Goal: Check status: Check status

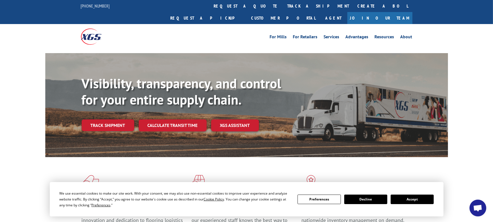
click at [416, 196] on button "Accept" at bounding box center [412, 200] width 43 height 10
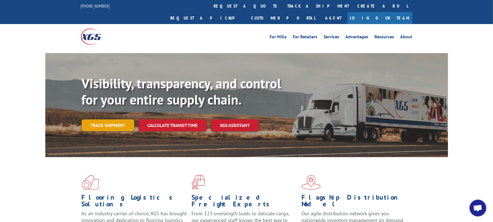
click at [107, 119] on link "Track shipment" at bounding box center [108, 125] width 53 height 12
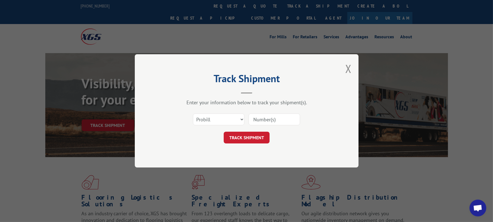
click at [276, 120] on input at bounding box center [274, 120] width 51 height 12
type input "CG501542"
click button "TRACK SHIPMENT" at bounding box center [247, 138] width 46 height 12
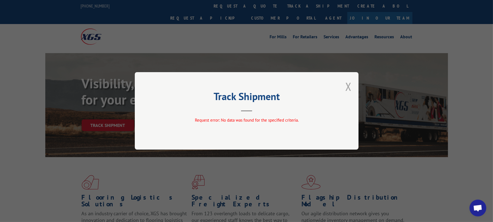
click at [350, 87] on button "Close modal" at bounding box center [348, 86] width 6 height 15
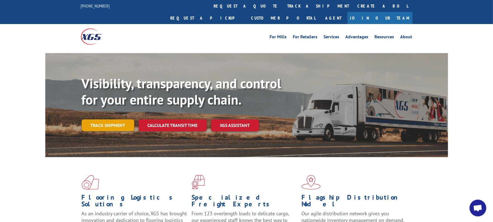
click at [105, 119] on link "Track shipment" at bounding box center [108, 125] width 53 height 12
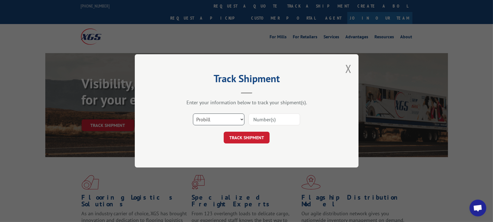
click at [208, 117] on select "Select category... Probill BOL PO" at bounding box center [218, 120] width 51 height 12
select select "po"
click at [193, 114] on select "Select category... Probill BOL PO" at bounding box center [218, 120] width 51 height 12
click at [265, 117] on input at bounding box center [274, 120] width 51 height 12
type input "CG501542"
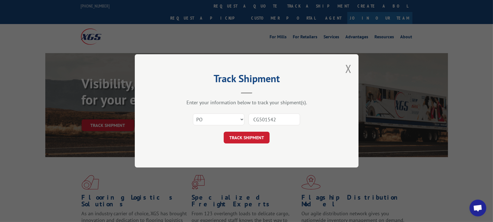
click button "TRACK SHIPMENT" at bounding box center [247, 138] width 46 height 12
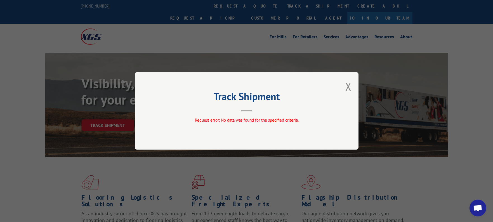
click at [349, 85] on button "Close modal" at bounding box center [348, 86] width 6 height 15
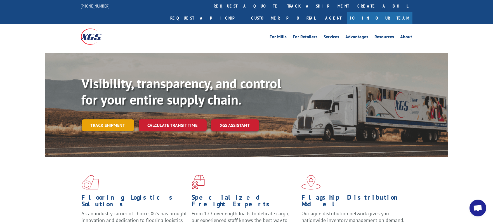
click at [108, 119] on link "Track shipment" at bounding box center [108, 125] width 53 height 12
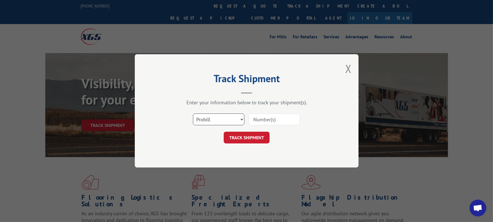
click at [220, 118] on select "Select category... Probill BOL PO" at bounding box center [218, 120] width 51 height 12
drag, startPoint x: 346, startPoint y: 68, endPoint x: 282, endPoint y: 38, distance: 70.9
click at [346, 67] on button "Close modal" at bounding box center [348, 68] width 6 height 15
